Goal: Transaction & Acquisition: Purchase product/service

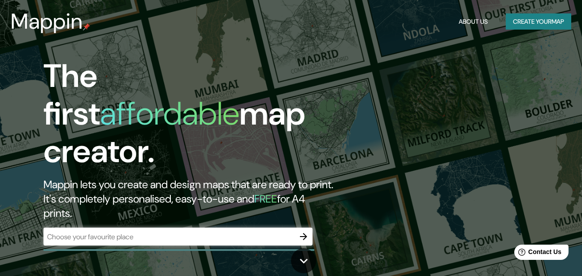
click at [109, 228] on div "​" at bounding box center [178, 237] width 269 height 18
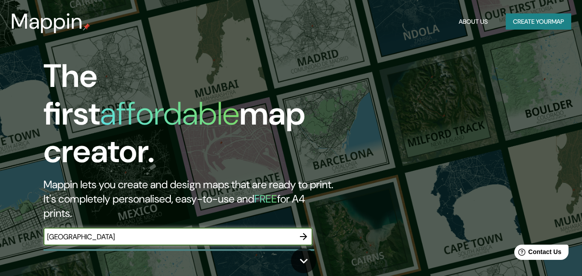
type input "[GEOGRAPHIC_DATA]"
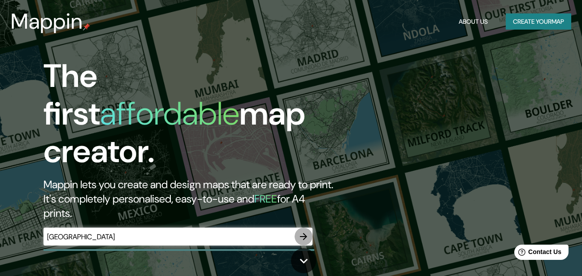
click at [303, 232] on icon "button" at bounding box center [303, 237] width 11 height 11
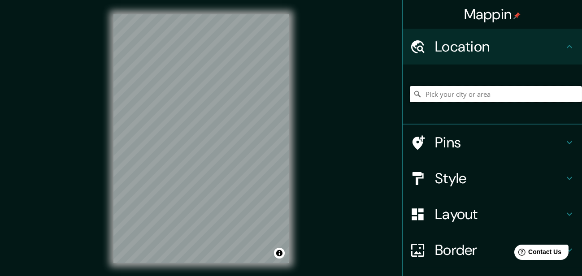
click at [471, 93] on input "Pick your city or area" at bounding box center [496, 94] width 172 height 16
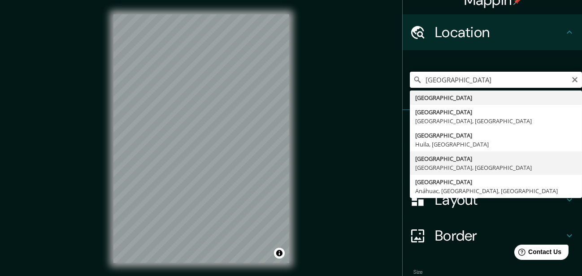
scroll to position [14, 0]
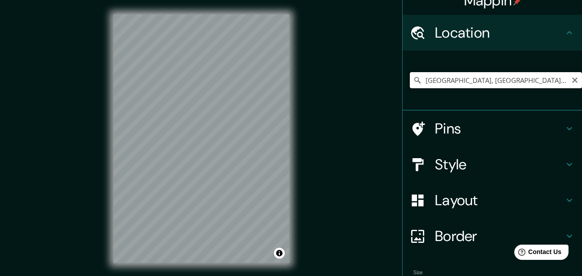
click at [517, 83] on input "[GEOGRAPHIC_DATA], [GEOGRAPHIC_DATA], [GEOGRAPHIC_DATA]" at bounding box center [496, 80] width 172 height 16
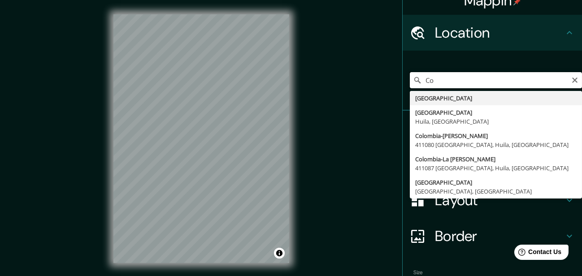
type input "C"
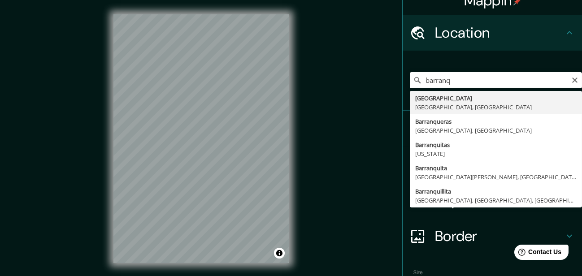
type input "[GEOGRAPHIC_DATA], [GEOGRAPHIC_DATA], [GEOGRAPHIC_DATA]"
